Goal: Browse casually

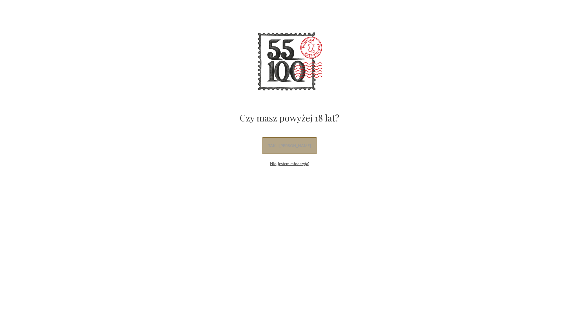
click at [288, 144] on link "tak, i [PERSON_NAME]" at bounding box center [289, 145] width 54 height 17
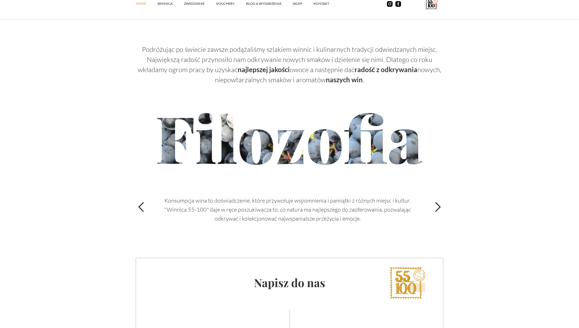
scroll to position [2073, 0]
